Goal: Transaction & Acquisition: Obtain resource

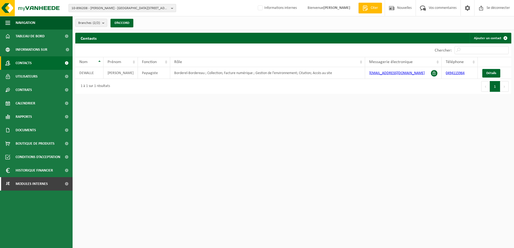
click at [85, 7] on span "10-896208 - ETIENNE DEWALLE - 7950 CHIÈVRES, RUE SAINT-CHRISTOPHE 9" at bounding box center [120, 8] width 97 height 8
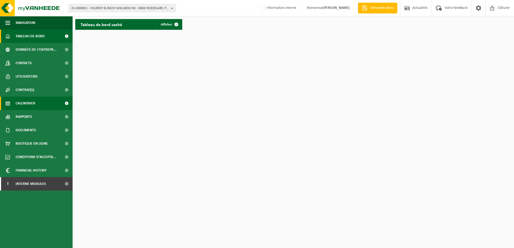
click at [35, 104] on link "Calendrier" at bounding box center [36, 103] width 73 height 13
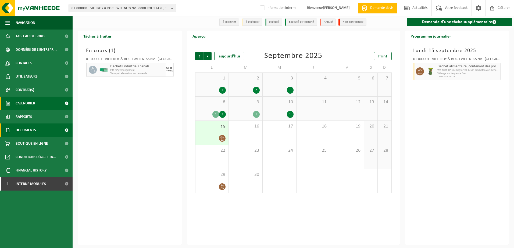
click at [46, 130] on link "Documents" at bounding box center [36, 130] width 73 height 13
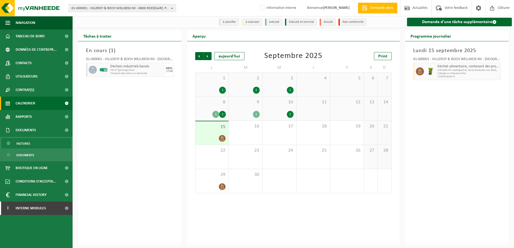
click at [36, 144] on link "Factures" at bounding box center [36, 143] width 70 height 10
click at [458, 115] on div "Lundi 15 septembre 2025 01-000001 - VILLEROY & BOCH WELLNESS NV - ROESELARE Déc…" at bounding box center [457, 143] width 104 height 204
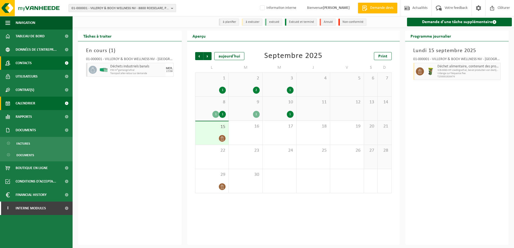
click at [36, 68] on link "Contacts" at bounding box center [36, 62] width 73 height 13
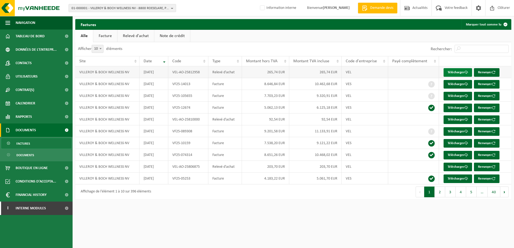
click at [455, 69] on link "Télécharger" at bounding box center [458, 72] width 29 height 9
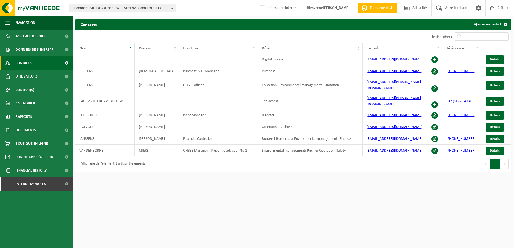
click at [103, 9] on span "01-000001 - VILLEROY & BOCH WELLNESS NV - 8800 ROESELARE, POPULIERSTRAAT 1" at bounding box center [120, 8] width 97 height 8
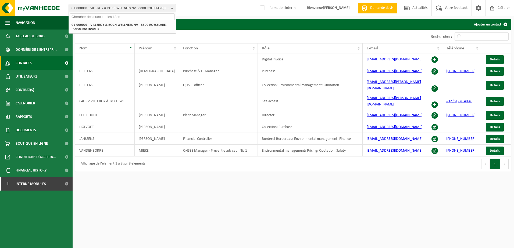
click at [100, 19] on input "text" at bounding box center [122, 16] width 105 height 7
click at [346, 202] on html "01-000001 - VILLEROY & BOCH WELLNESS NV - 8800 ROESELARE, POPULIERSTRAAT 1 01-0…" at bounding box center [257, 124] width 514 height 248
click at [82, 20] on div at bounding box center [122, 16] width 107 height 8
type input "10-794085"
click at [108, 27] on li "10-794085 - HANSEA/GEENENS SA - 7880 FLOBECQ, LA HOUPPE 34" at bounding box center [122, 25] width 105 height 7
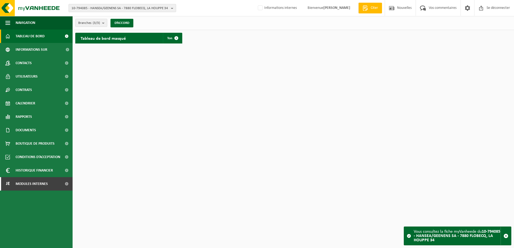
click at [123, 9] on span "10-794085 - HANSEA/GEENENS SA - 7880 FLOBECQ, LA HOUPPE 34" at bounding box center [120, 8] width 97 height 8
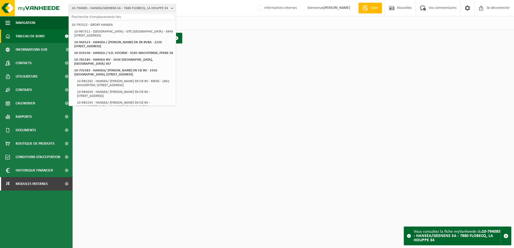
click at [108, 19] on input "text" at bounding box center [122, 16] width 105 height 7
click at [107, 17] on input "text" at bounding box center [122, 16] width 105 height 7
click at [252, 112] on html "10-794085 - HANSEA/GEENENS SA - 7880 FLOBECQ, LA HOUPPE 34 10-792522 - GROUPE H…" at bounding box center [257, 124] width 514 height 248
click at [34, 38] on span "Tableau de bord" at bounding box center [30, 36] width 29 height 13
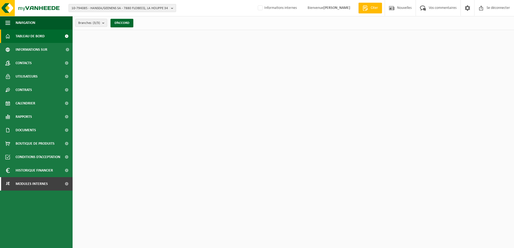
click at [117, 64] on html "10-794085 - HANSEA/GEENENS SA - 7880 FLOBECQ, LA HOUPPE 34 10-792522 - GROEP HA…" at bounding box center [257, 124] width 514 height 248
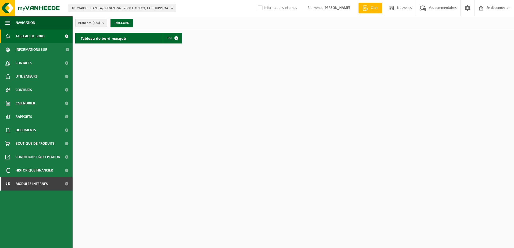
click at [80, 9] on span "10-794085 - HANSEA/GEENENS SA - 7880 FLOBECQ, LA HOUPPE 34" at bounding box center [120, 8] width 97 height 8
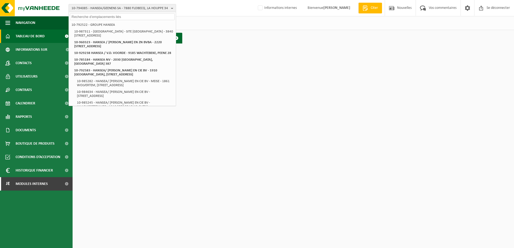
click at [104, 173] on html "10-794085 - HANSEA/GEENENS SA - 7880 FLOBECQ, LA HOUPPE 34 10-792522 - GROUPE H…" at bounding box center [257, 124] width 514 height 248
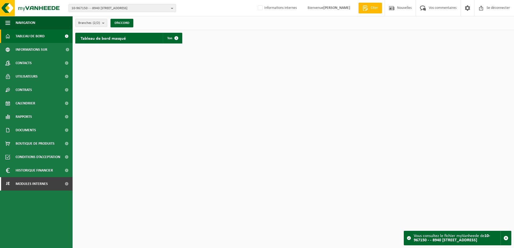
click at [189, 76] on html "10-967150 - - 8940 WERVIK, GEERBODELAAN 19 10-967150 - - 8940 [STREET_ADDRESS] …" at bounding box center [257, 124] width 514 height 248
click at [220, 81] on html "10-967150 - - 8940 WERVIK, GEERBODELAAN 19 10-967150 - - 8940 [STREET_ADDRESS] …" at bounding box center [257, 124] width 514 height 248
click at [84, 10] on span "10-967150 - - 8940 WERVIK, GEERBODELAAN 19" at bounding box center [120, 8] width 97 height 8
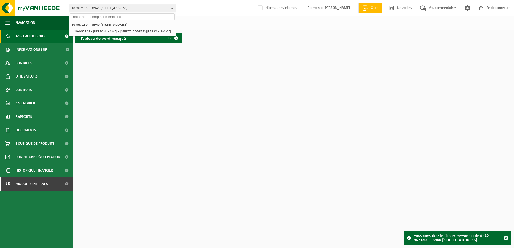
click at [88, 19] on input "text" at bounding box center [122, 16] width 105 height 7
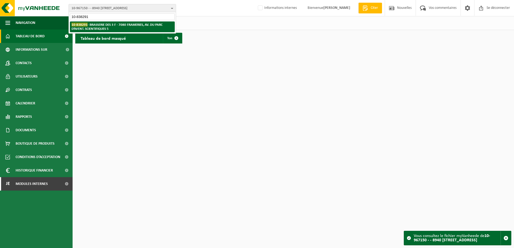
type input "10-838291"
click at [109, 28] on strong "10-838291 - BRASSERIE DES 3 F - 7080 FRAMERIES, AV. DU PARC D’AVENT. SCIENTIFIQ…" at bounding box center [117, 27] width 91 height 8
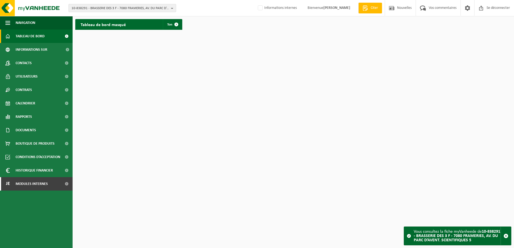
click at [115, 5] on span "10-838291 - BRASSERIE DES 3 F - 7080 FRAMERIES, AV. DU PARC D’AVENT. SCIENTIFIQ…" at bounding box center [120, 8] width 97 height 8
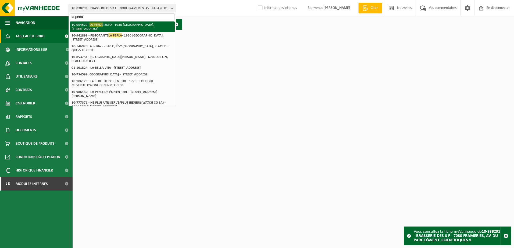
type input "la perla"
click at [124, 27] on li "10-954529 - LA PERLA RESTO - 1930 ZAVENTEM, LEUVENSTEENWEG 496" at bounding box center [122, 27] width 105 height 11
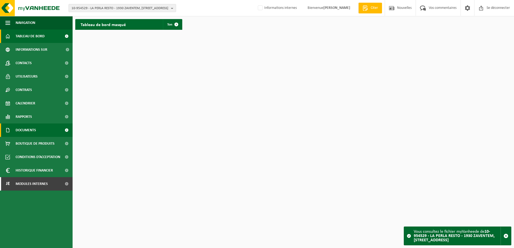
click at [31, 129] on span "Documents" at bounding box center [26, 130] width 20 height 13
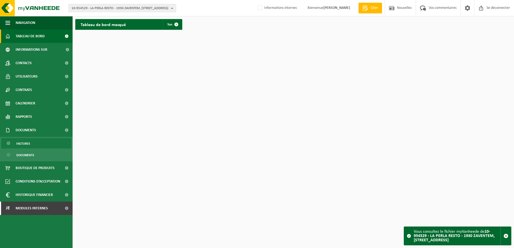
click at [33, 142] on link "Factures" at bounding box center [36, 143] width 70 height 10
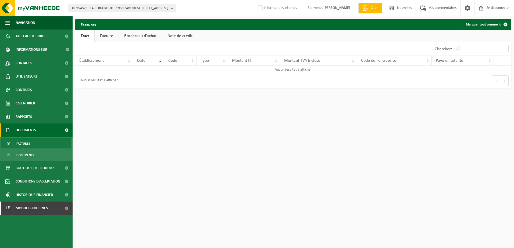
click at [119, 9] on span "10-954529 - LA PERLA RESTO - 1930 ZAVENTEM, [STREET_ADDRESS]" at bounding box center [120, 8] width 97 height 8
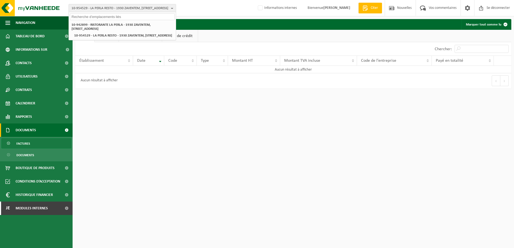
click at [103, 17] on input "text" at bounding box center [122, 16] width 105 height 7
click at [27, 145] on span "Factures" at bounding box center [23, 144] width 14 height 10
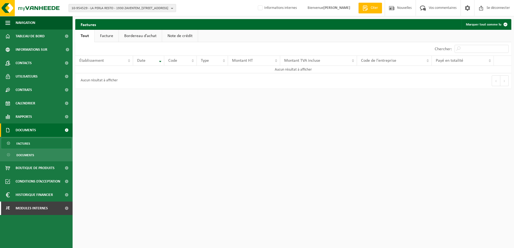
click at [111, 37] on link "Facture" at bounding box center [107, 36] width 24 height 12
click at [86, 37] on link "Tout" at bounding box center [84, 36] width 18 height 12
click at [94, 5] on span "10-954529 - LA PERLA RESTO - 1930 ZAVENTEM, LEUVENSTEENWEG 496" at bounding box center [120, 8] width 97 height 8
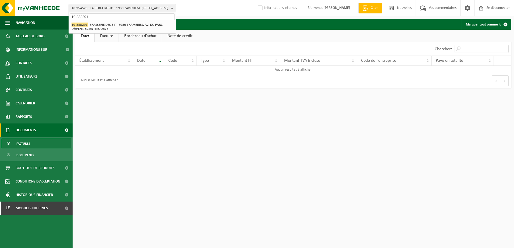
type input "10-838291"
click at [104, 26] on strong "10-838291 - BRASSERIE DES 3 F - 7080 FRAMERIES, AV. DU PARC D’AVENT. SCIENTIFIQ…" at bounding box center [117, 27] width 91 height 8
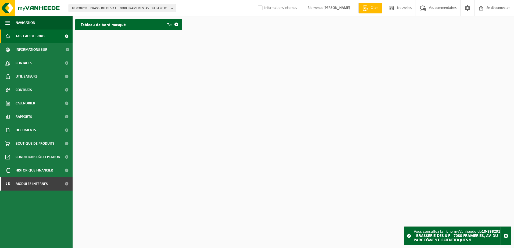
click at [284, 157] on html "10-838291 - BRASSERIE DES 3 F - 7080 FRAMERIES, AV. DU PARC D’AVENT. SCIENTIFIQ…" at bounding box center [257, 124] width 514 height 248
click at [117, 9] on span "10-838291 - BRASSERIE DES 3 F - 7080 FRAMERIES, AV. DU PARC D’AVENT. SCIENTIFIQ…" at bounding box center [120, 8] width 97 height 8
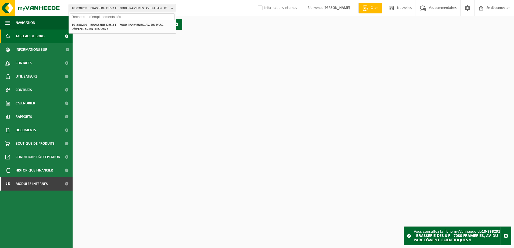
click at [111, 15] on input "text" at bounding box center [122, 16] width 105 height 7
paste input "10-967255"
type input "10-967255"
click at [120, 27] on li "10-967255 - PRO CARS MONS - 7033 CUESMES, RUE DU GRAND COURANT 13" at bounding box center [122, 25] width 105 height 7
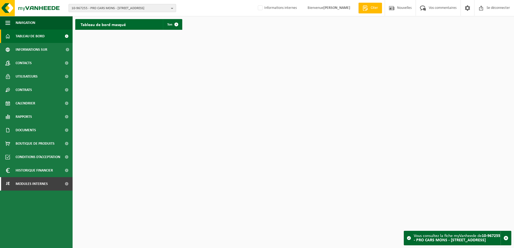
click at [175, 8] on b "button" at bounding box center [173, 8] width 5 height 8
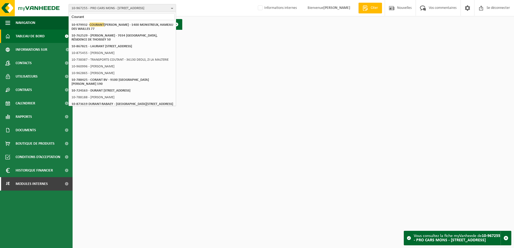
type input "Courant"
